Goal: Information Seeking & Learning: Learn about a topic

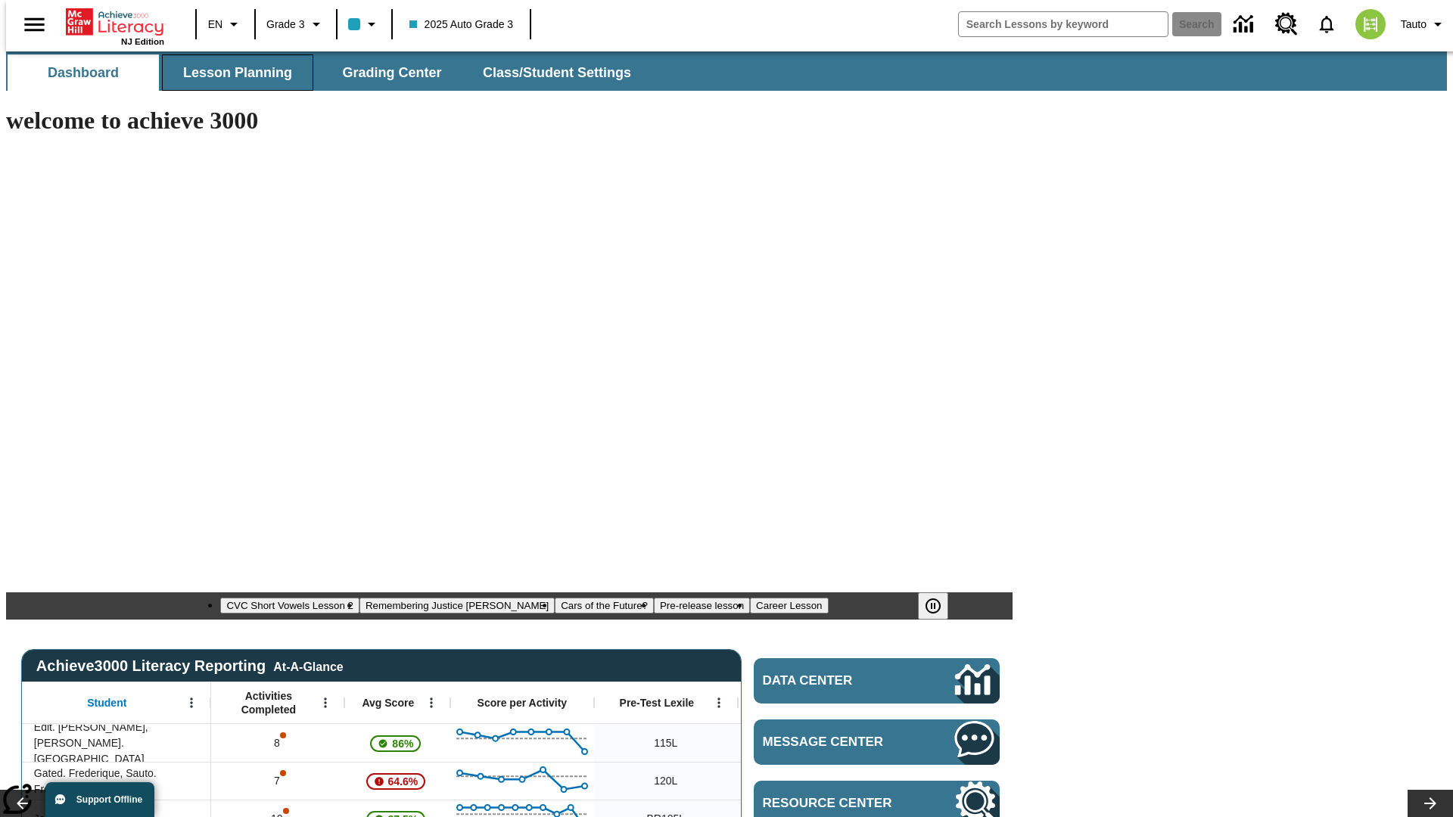
click at [232, 73] on span "Lesson Planning" at bounding box center [237, 72] width 109 height 17
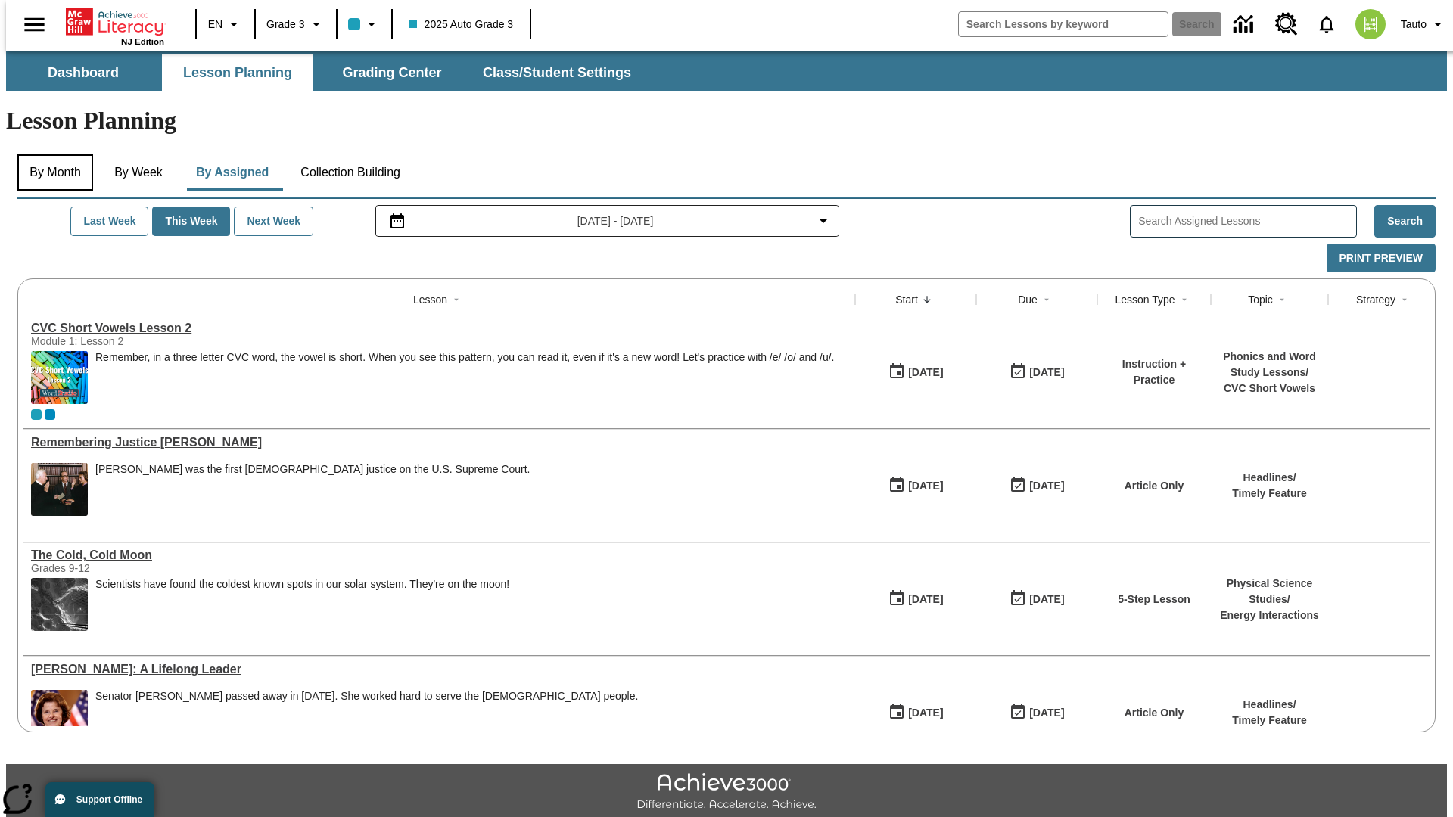
click at [51, 154] on button "By Month" at bounding box center [55, 172] width 76 height 36
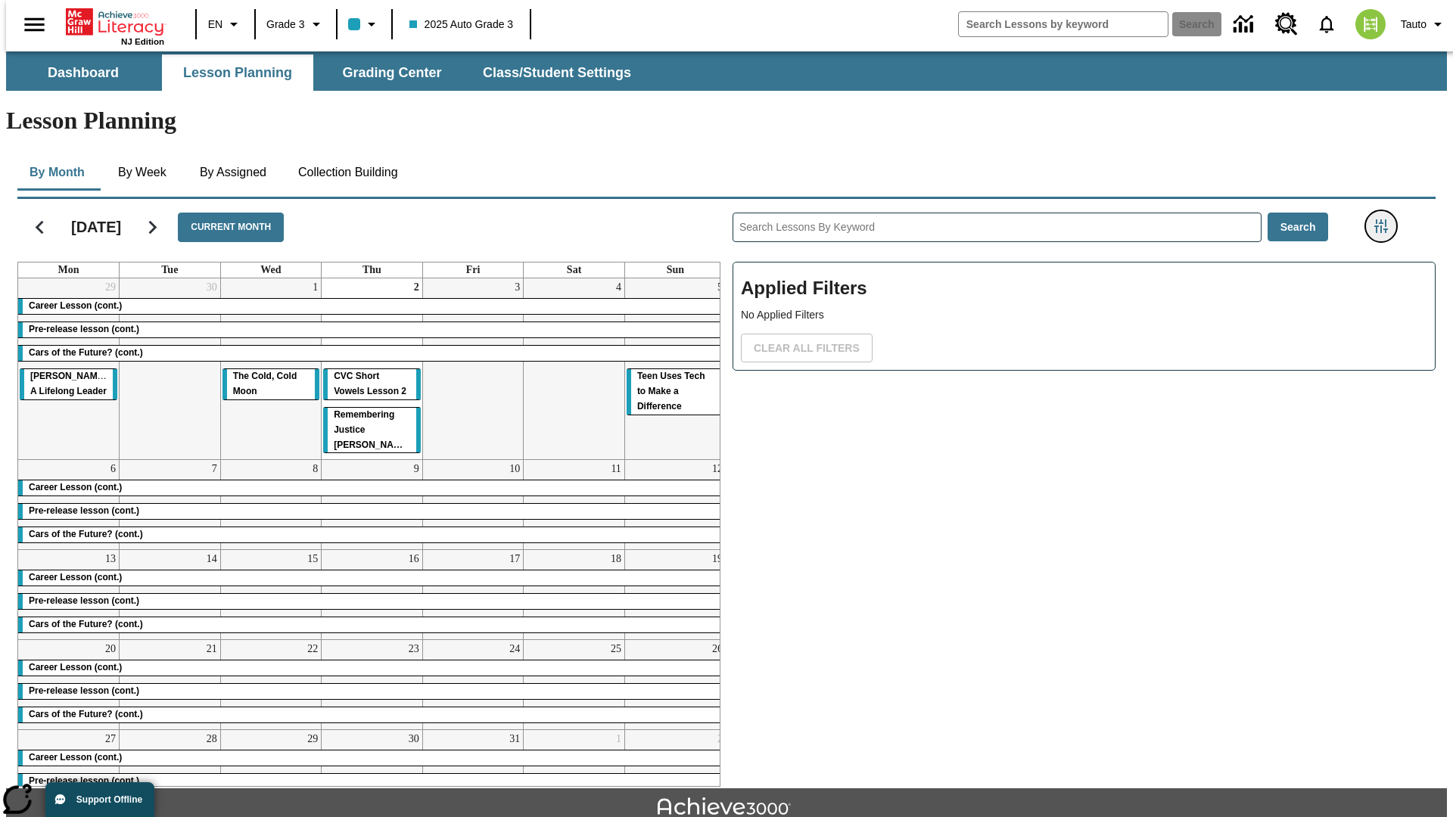
click at [1385, 219] on icon "Filters Side menu" at bounding box center [1381, 226] width 14 height 14
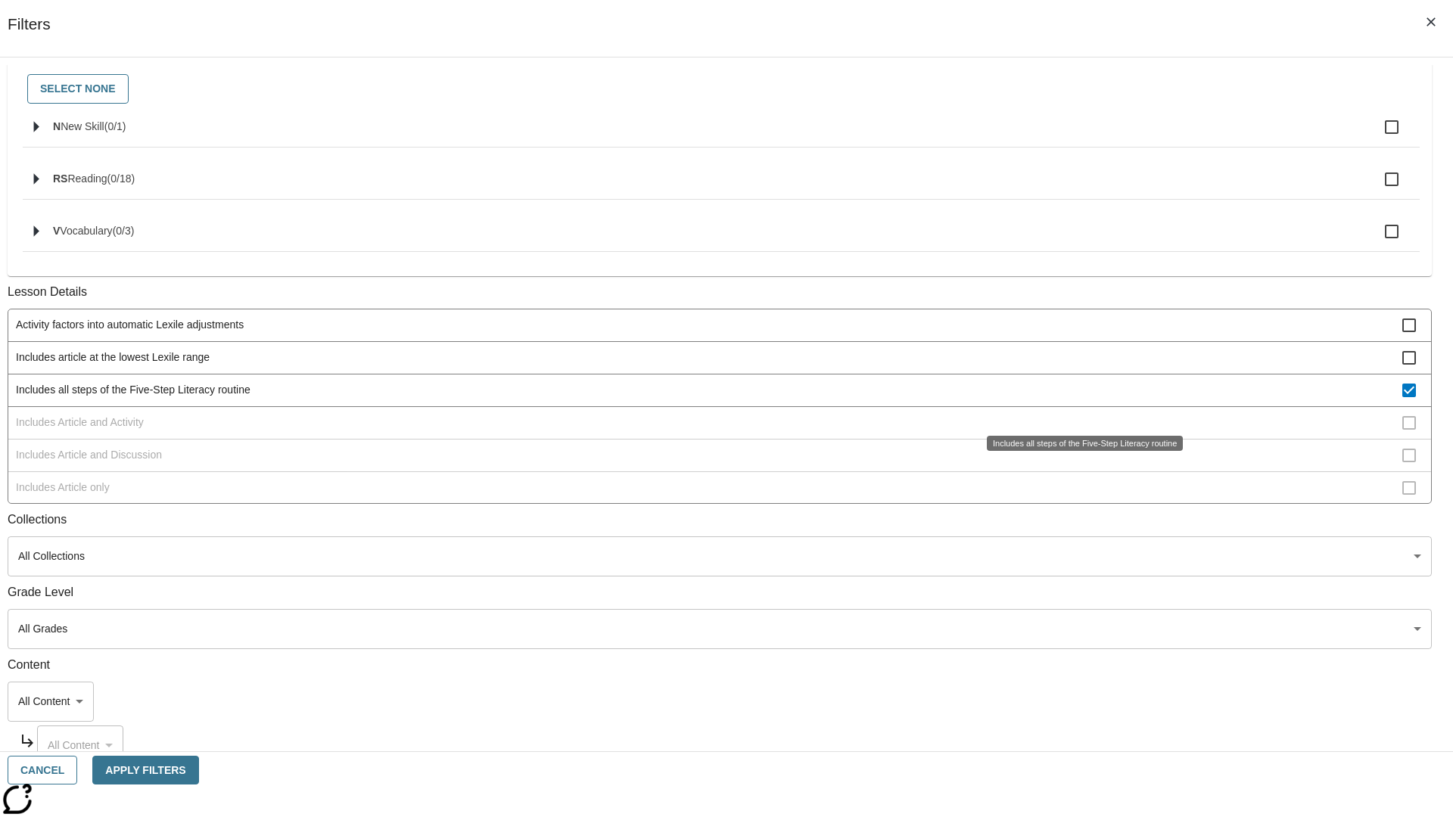
click at [1079, 398] on span "Includes all steps of the Five-Step Literacy routine" at bounding box center [709, 390] width 1386 height 16
checkbox input "false"
click at [1079, 431] on span "Includes Article and Activity" at bounding box center [709, 423] width 1386 height 16
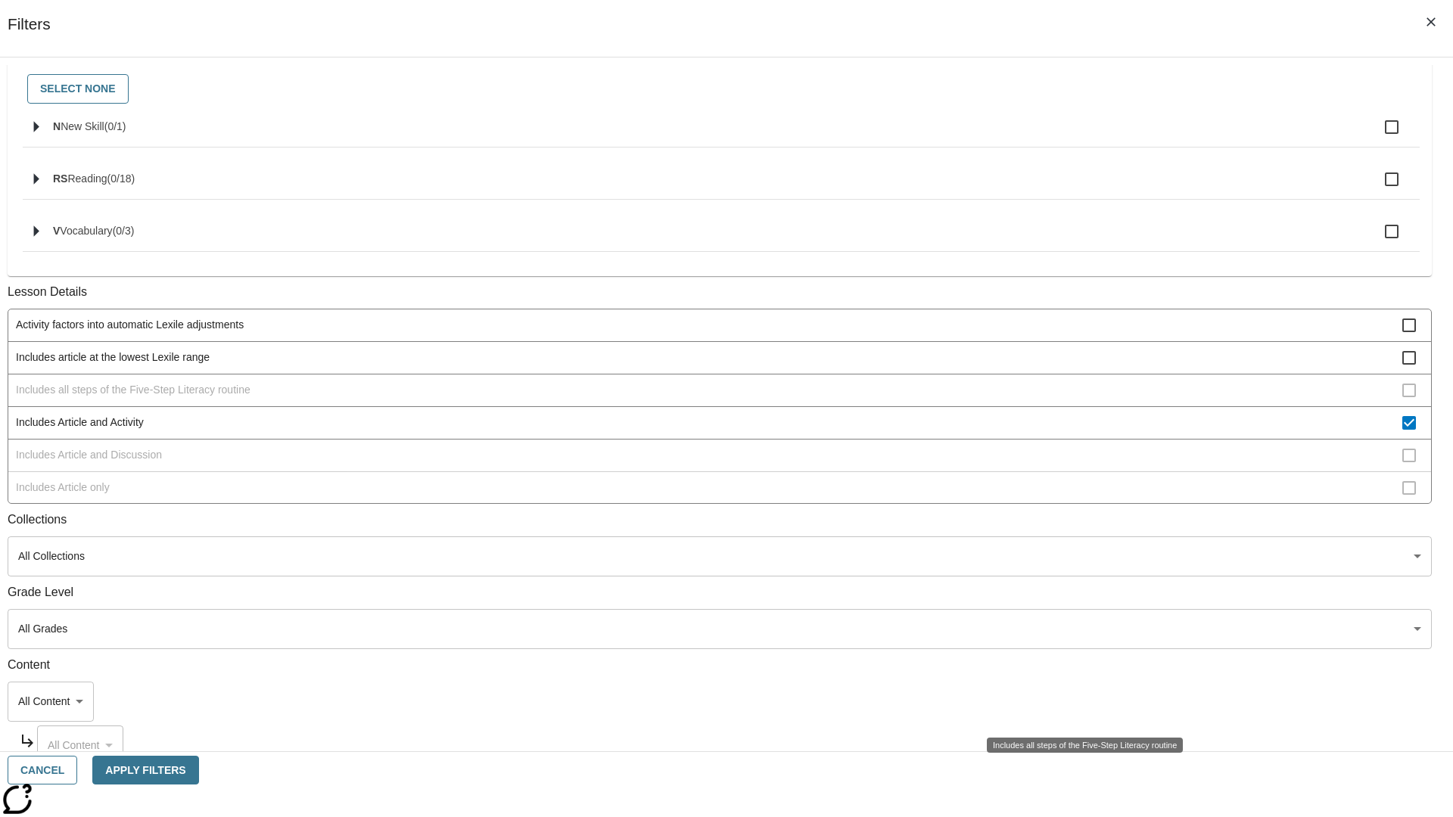
scroll to position [292, 0]
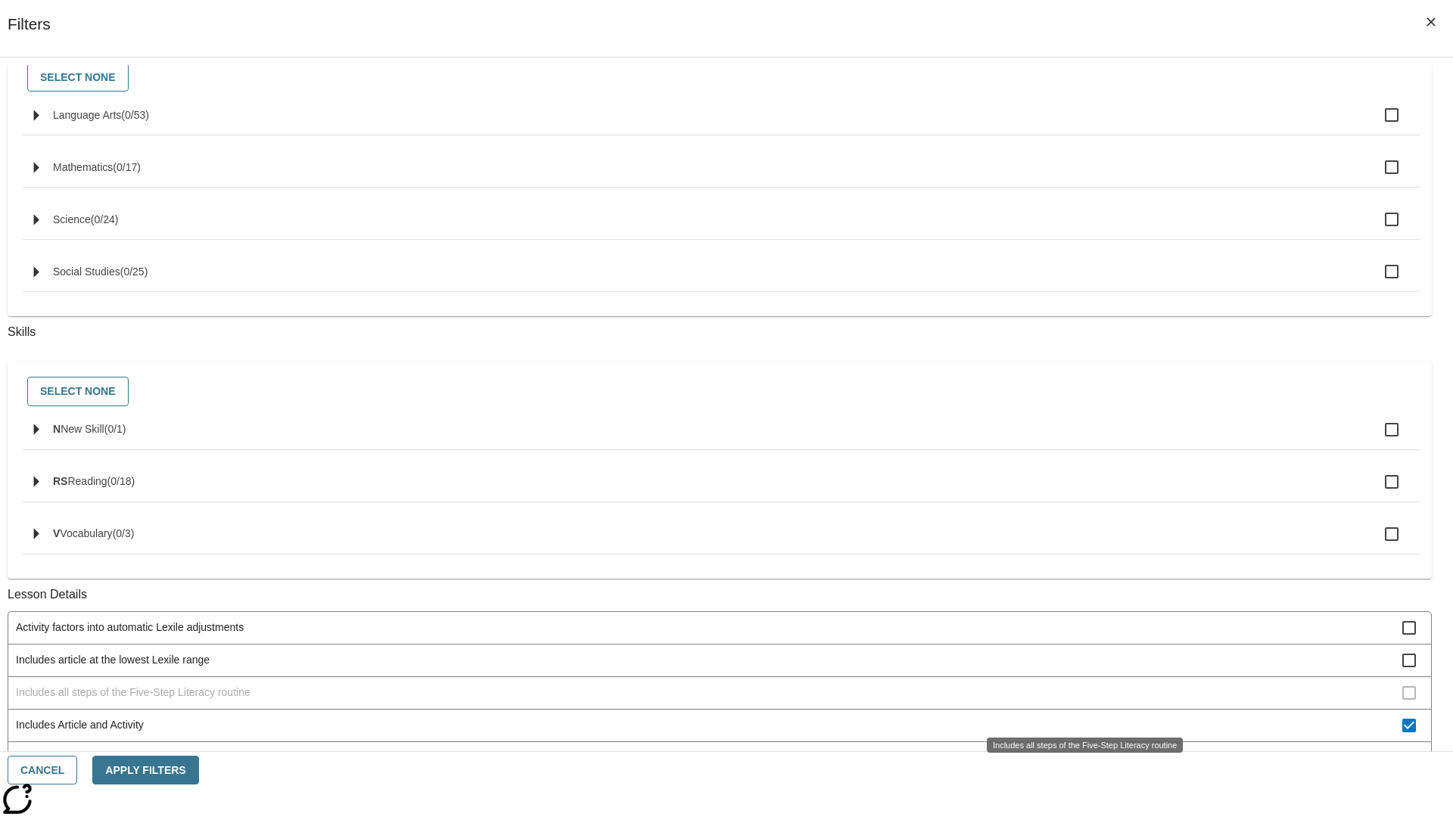
click at [1079, 717] on span "Includes Article and Activity" at bounding box center [709, 725] width 1386 height 16
checkbox input "false"
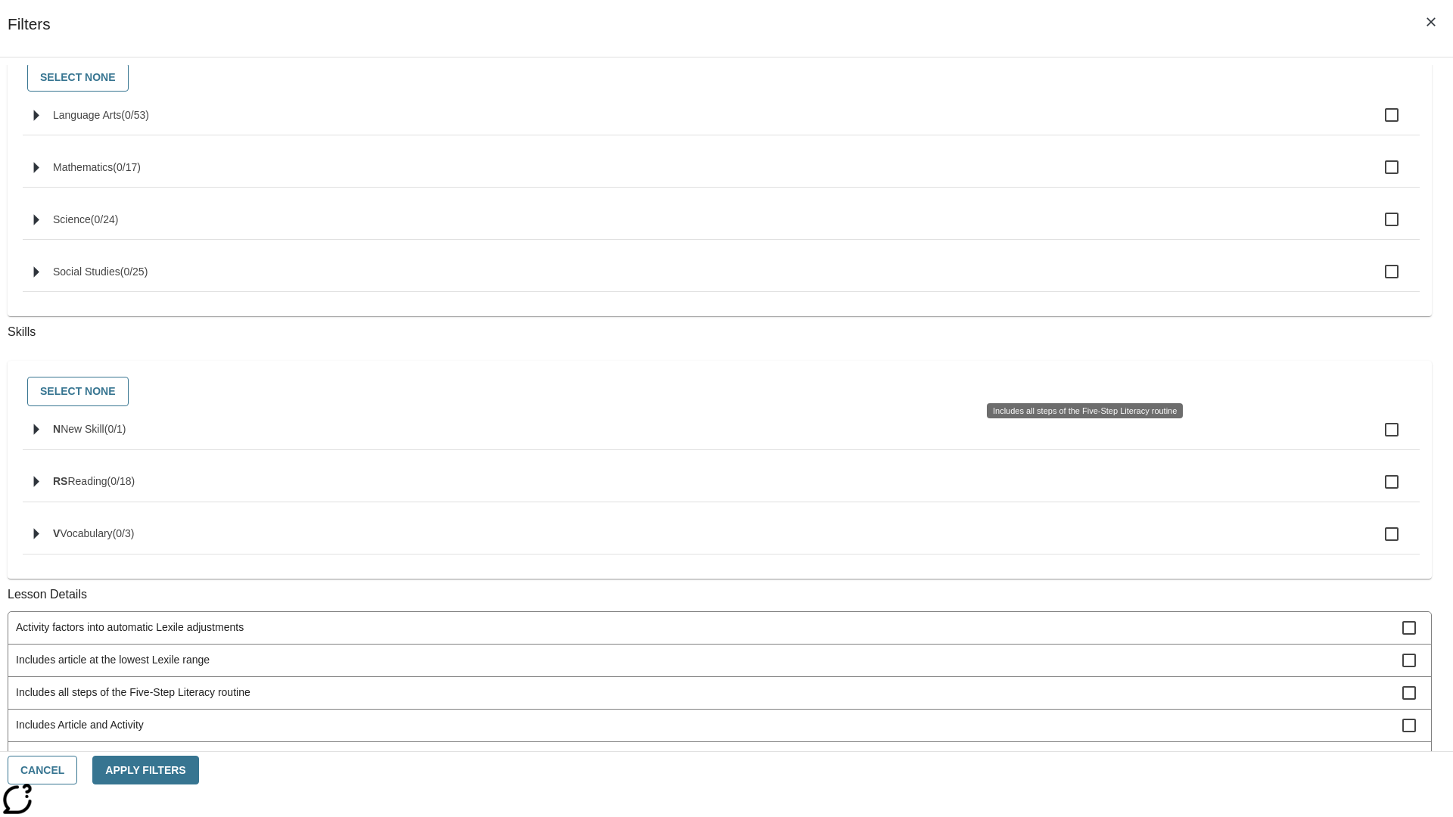
scroll to position [610, 0]
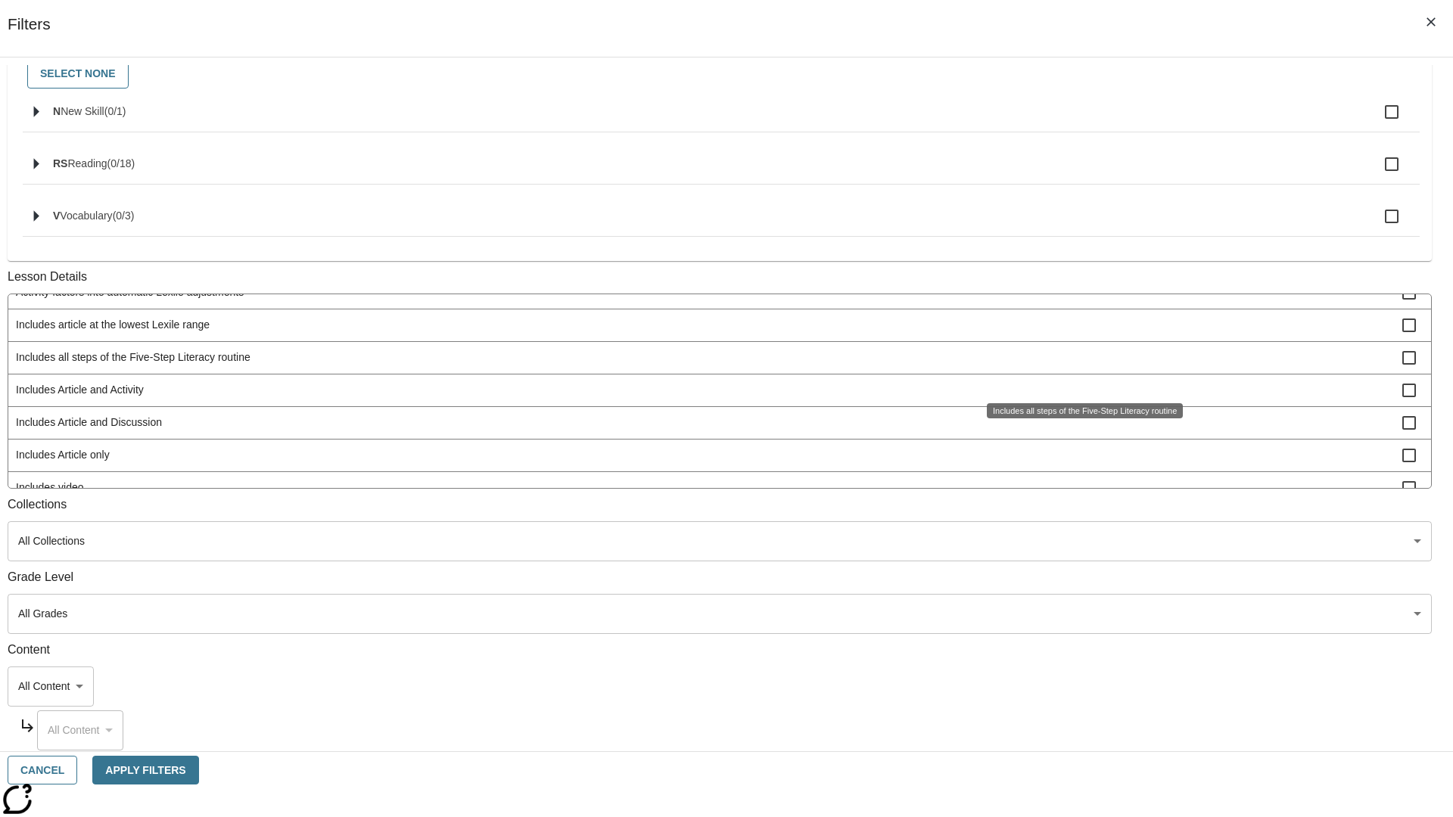
click at [1079, 431] on span "Includes Article and Discussion" at bounding box center [709, 423] width 1386 height 16
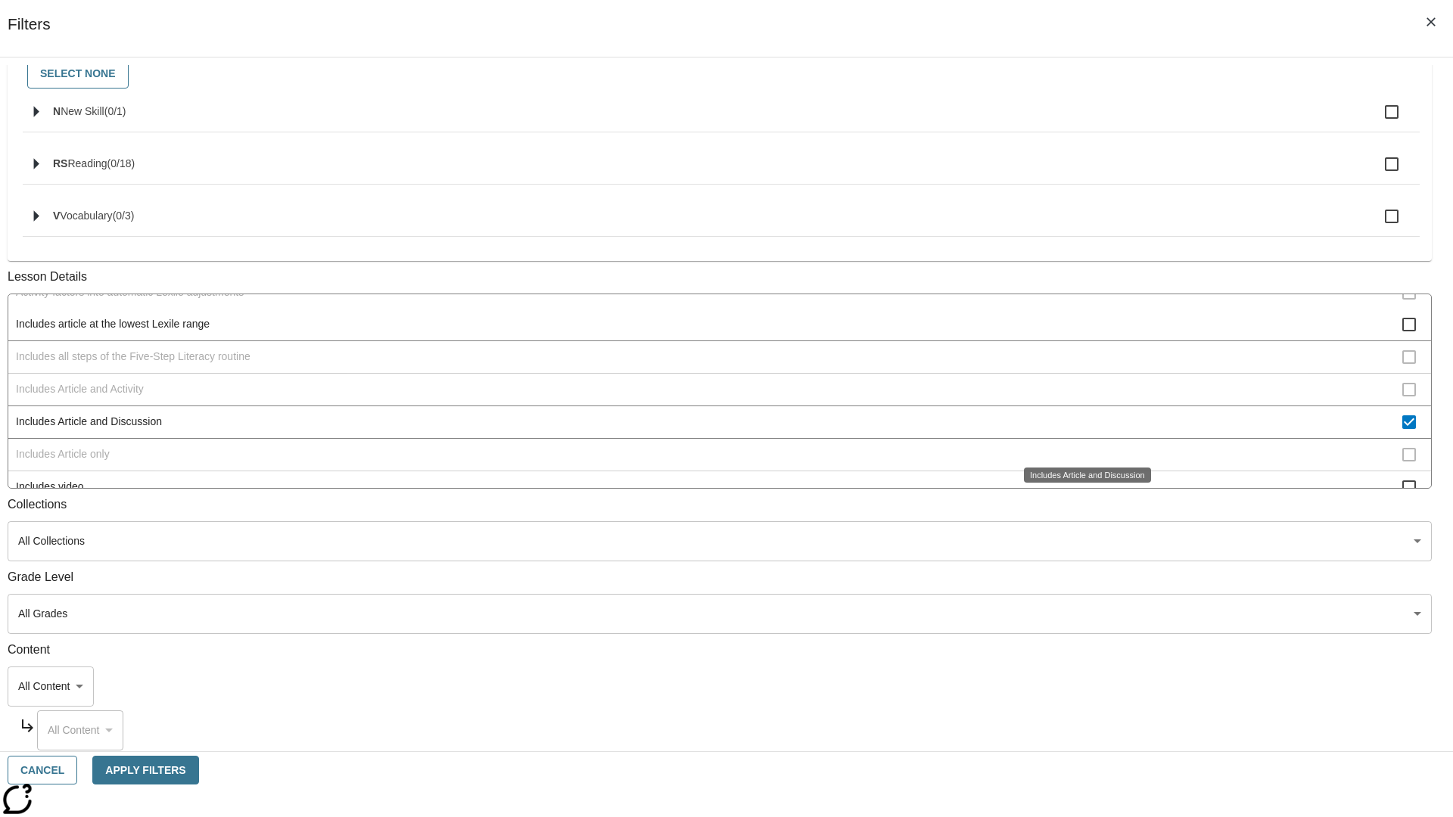
click at [1079, 430] on span "Includes Article and Discussion" at bounding box center [709, 422] width 1386 height 16
checkbox input "false"
click at [1079, 463] on span "Includes Article only" at bounding box center [709, 455] width 1386 height 16
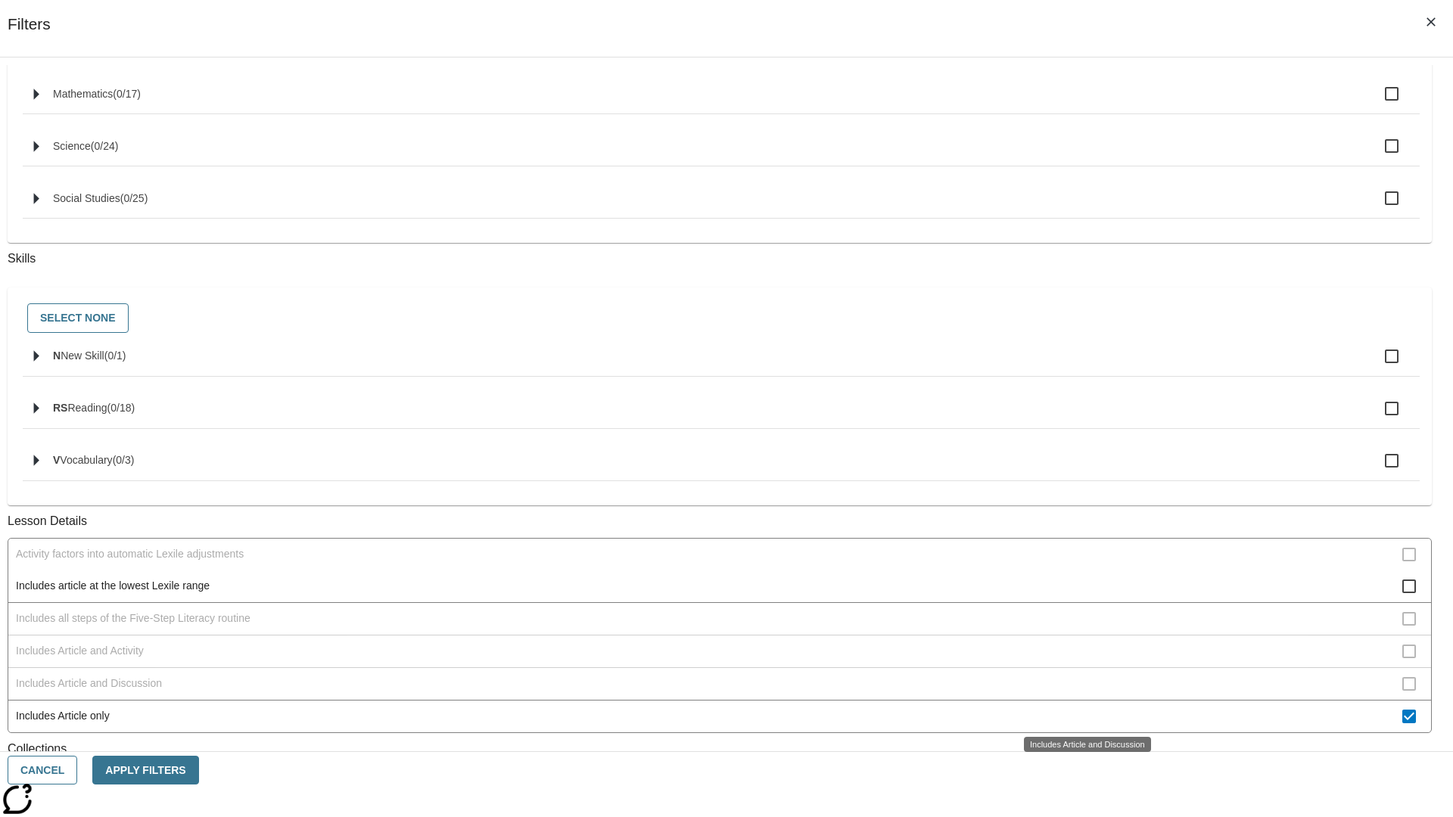
click at [1079, 708] on span "Includes Article only" at bounding box center [709, 716] width 1386 height 16
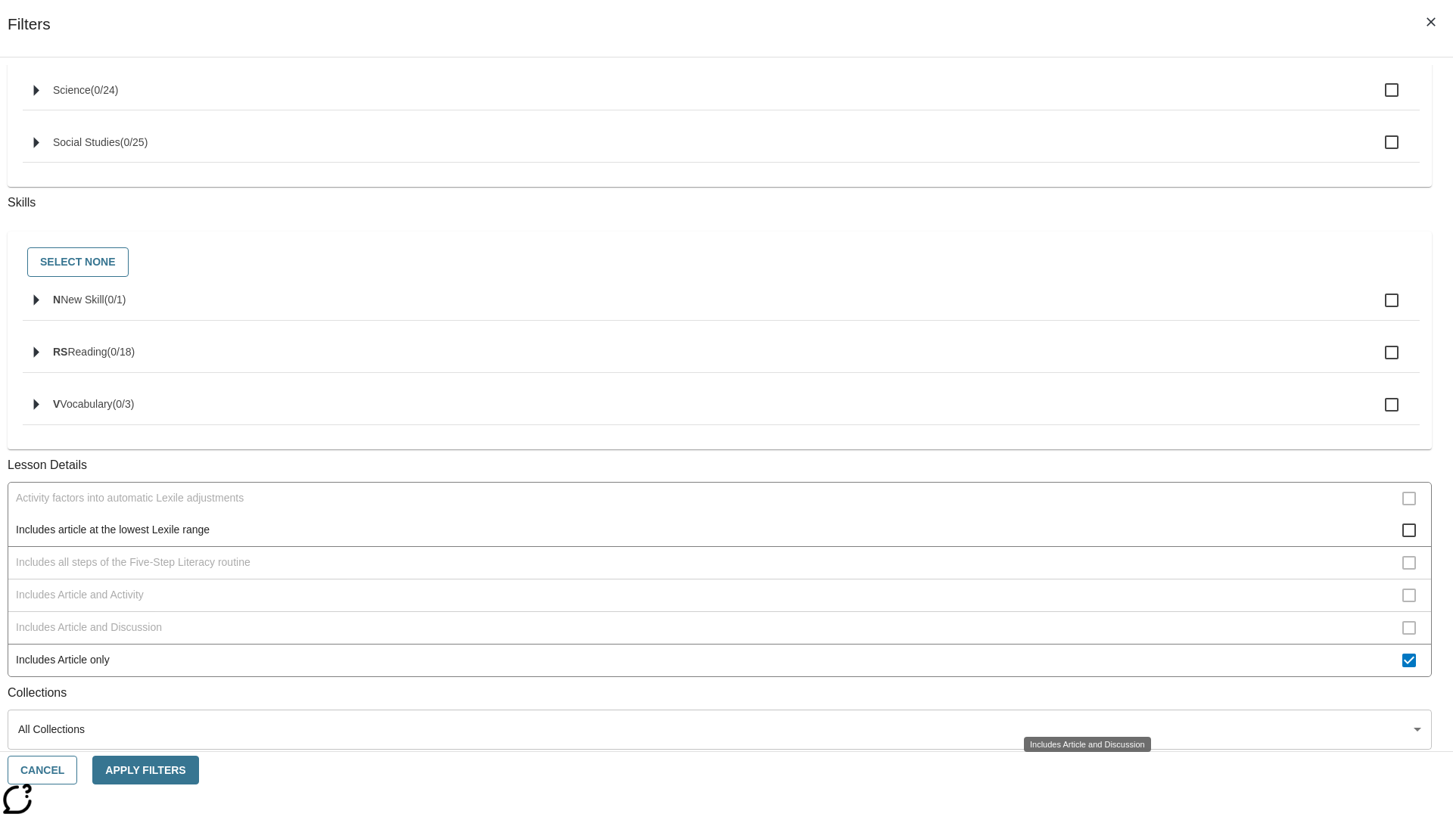
checkbox input "false"
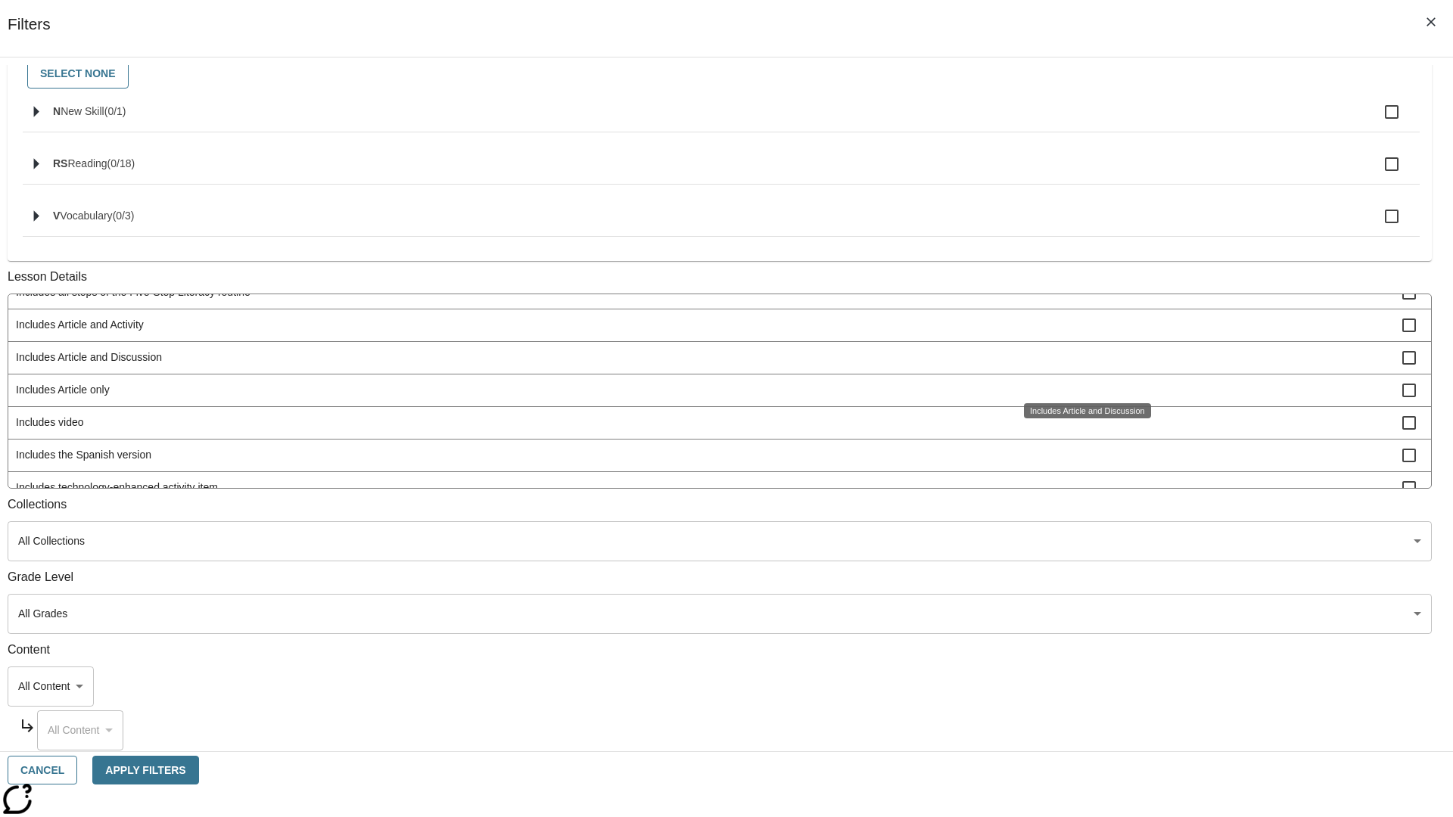
click at [1079, 496] on span "Includes technology-enhanced activity item" at bounding box center [709, 488] width 1386 height 16
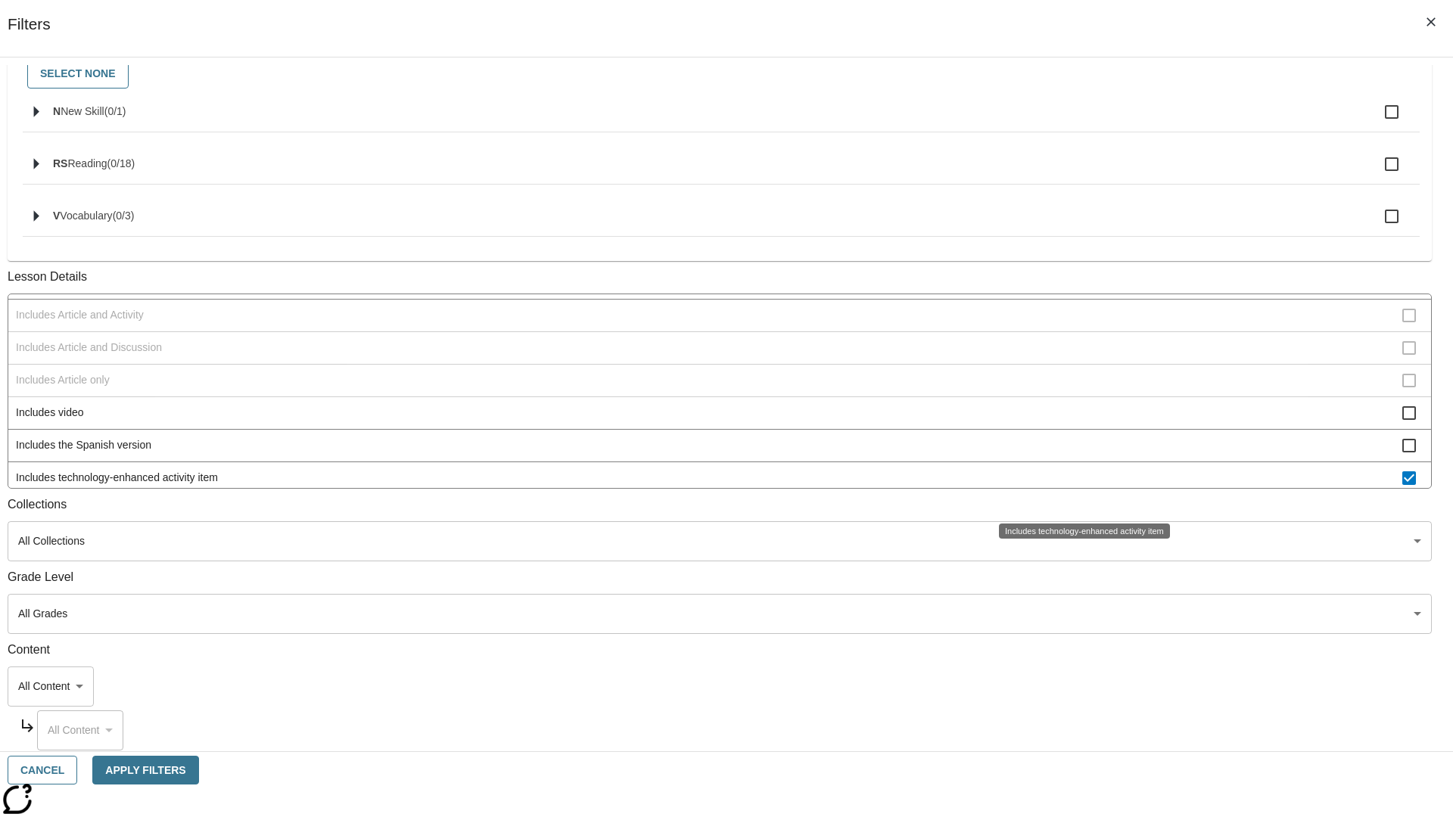
click at [1079, 486] on span "Includes technology-enhanced activity item" at bounding box center [709, 478] width 1386 height 16
checkbox input "false"
click at [1079, 502] on span "Includes Instruction and Activity" at bounding box center [709, 510] width 1386 height 16
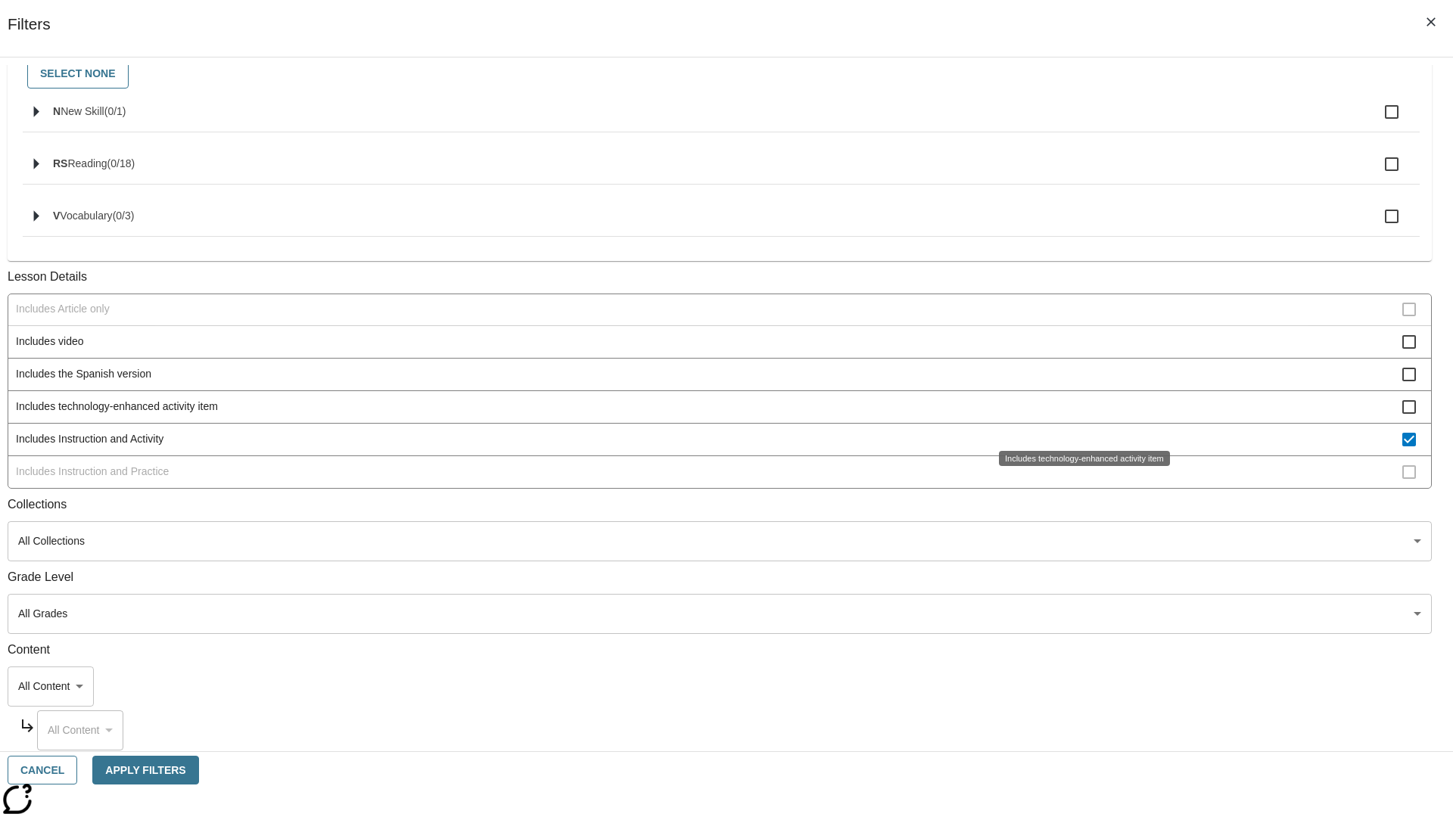
click at [1079, 447] on span "Includes Instruction and Activity" at bounding box center [709, 439] width 1386 height 16
checkbox input "false"
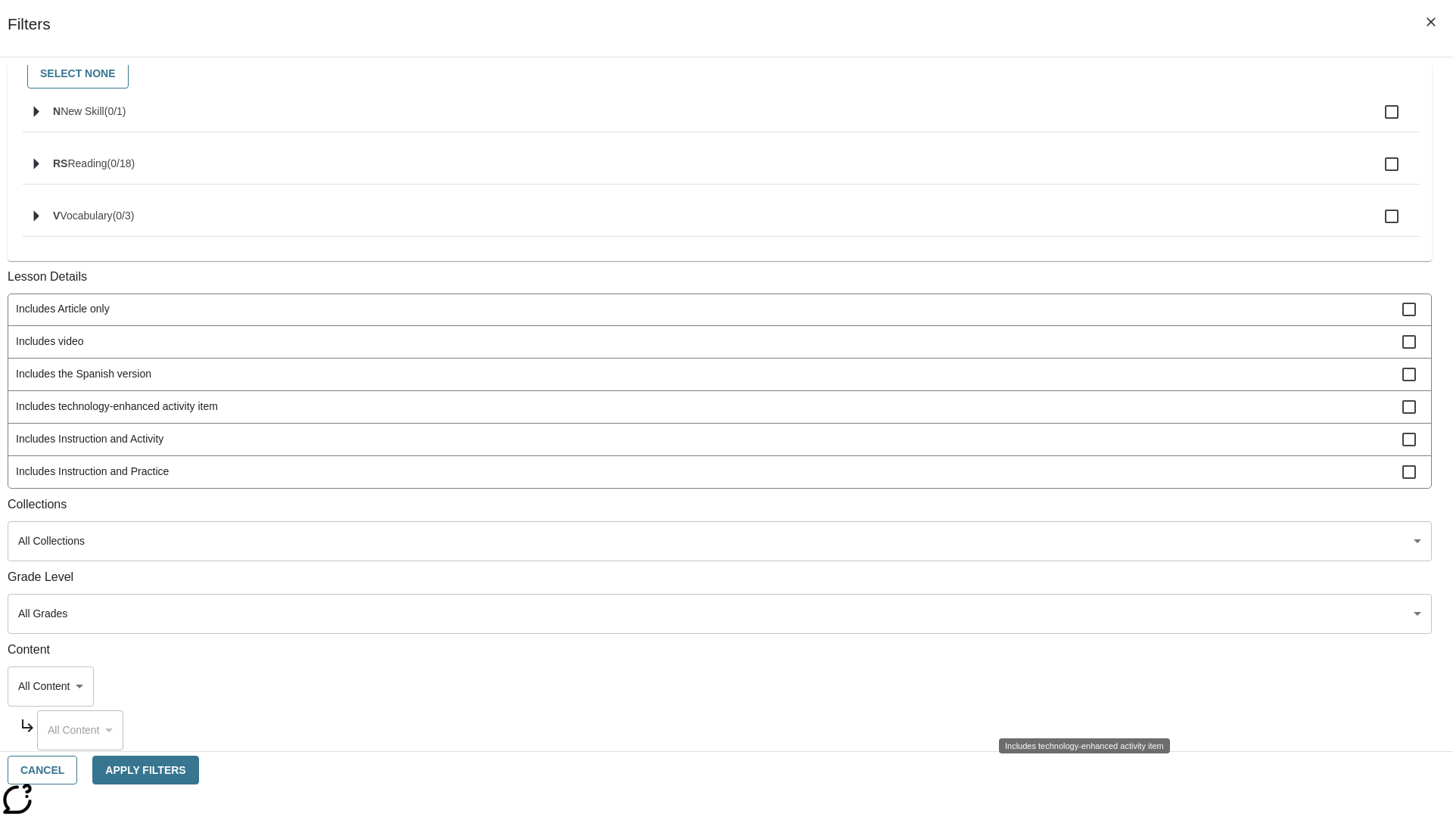
scroll to position [362, 0]
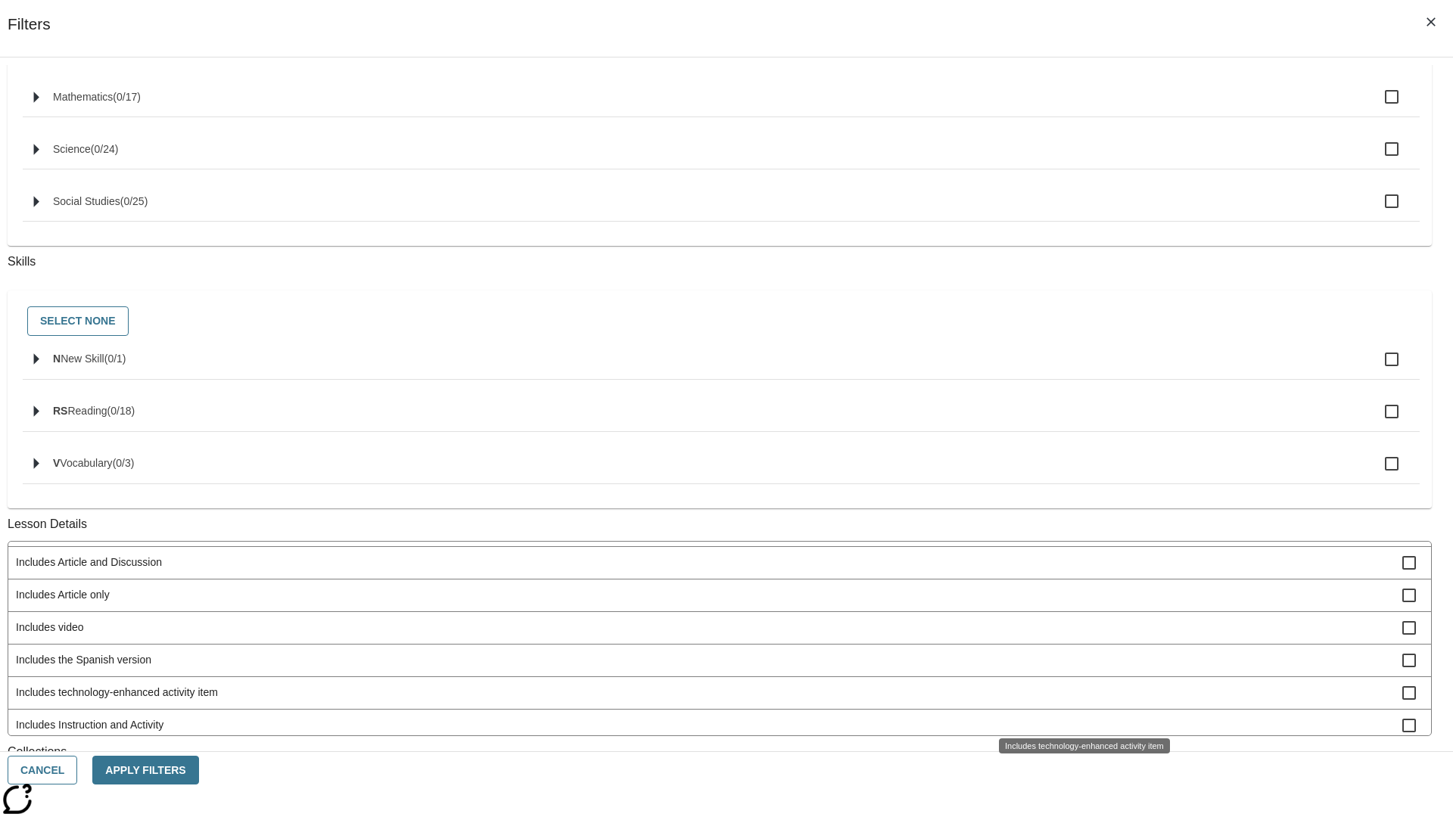
click at [1079, 750] on span "Includes Instruction and Practice" at bounding box center [709, 758] width 1386 height 16
checkbox input "true"
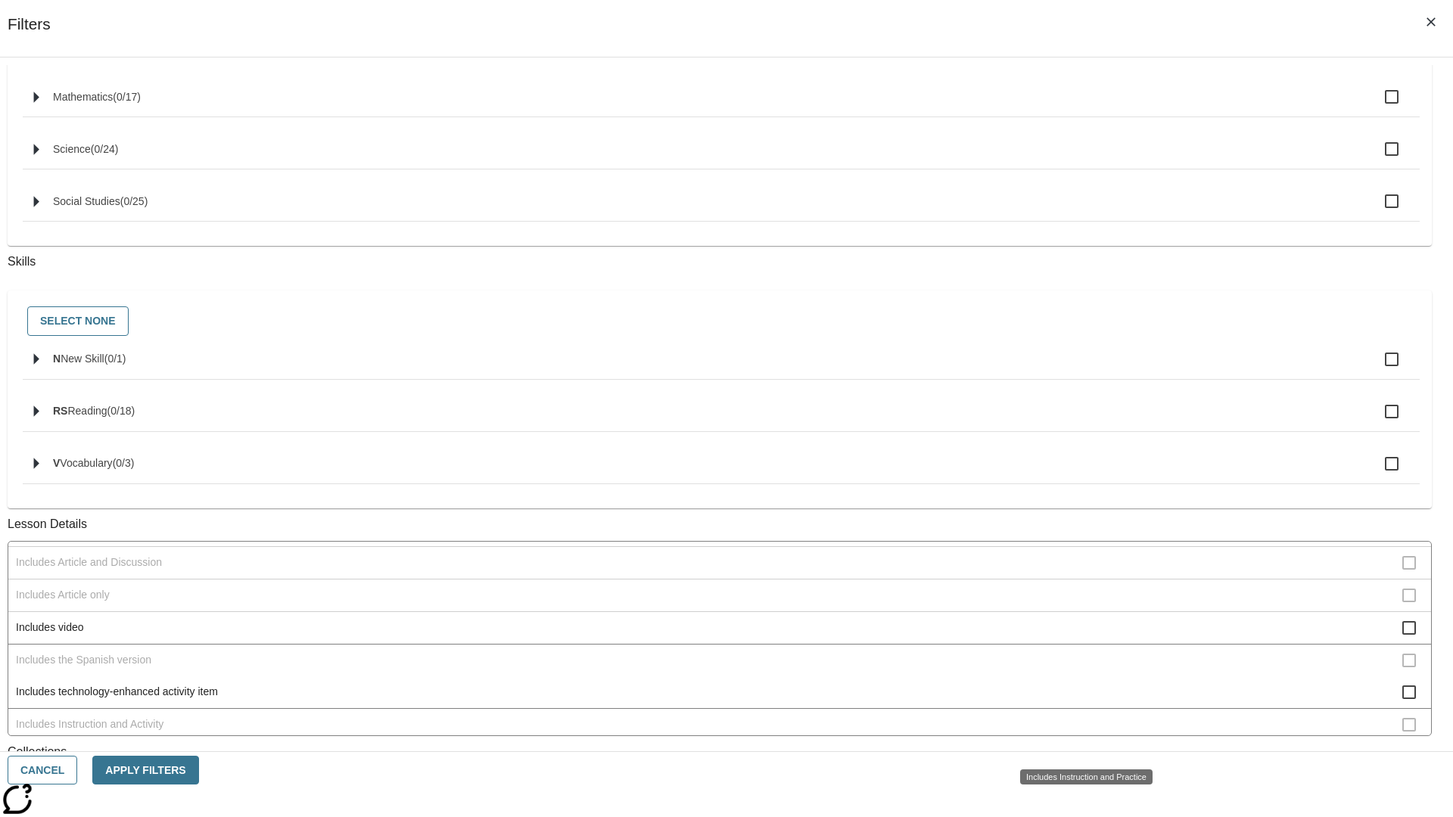
scroll to position [157, 0]
